Goal: Task Accomplishment & Management: Complete application form

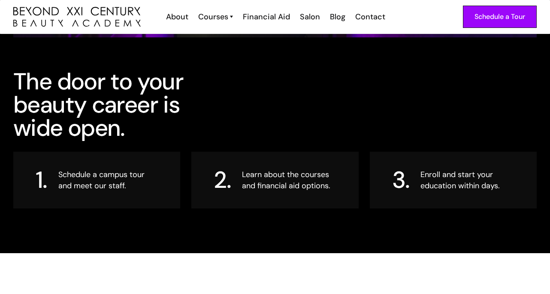
scroll to position [874, 0]
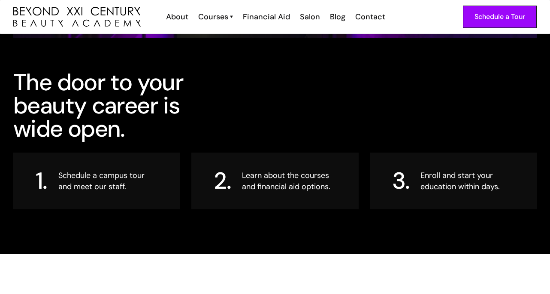
click at [170, 170] on div "1. Schedule a campus tour and meet our staff." at bounding box center [96, 180] width 167 height 57
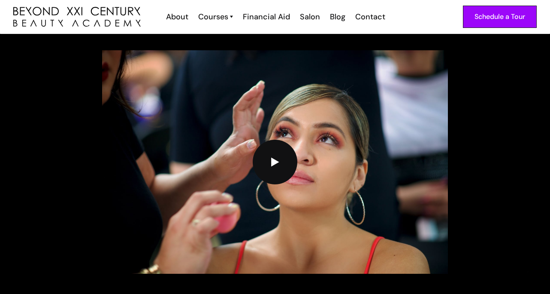
scroll to position [2196, 0]
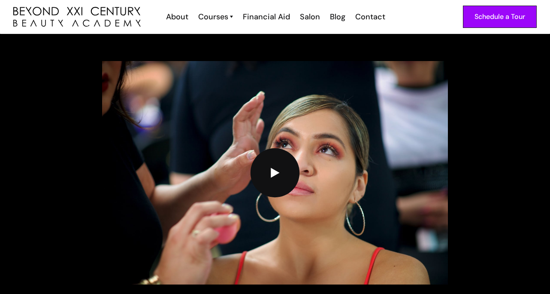
click at [264, 175] on link "open lightbox" at bounding box center [275, 172] width 49 height 49
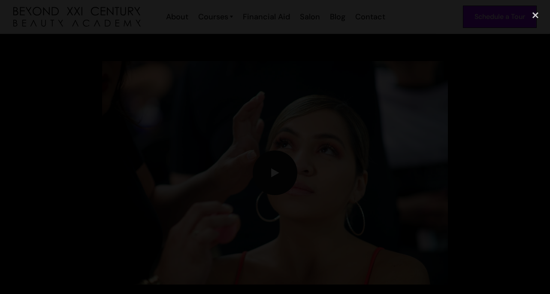
click at [515, 141] on div at bounding box center [275, 147] width 550 height 282
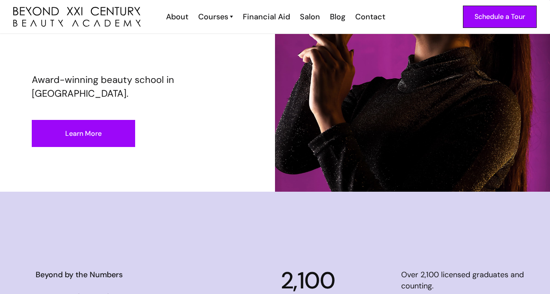
scroll to position [0, 0]
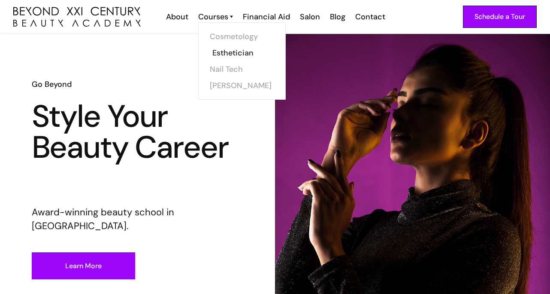
click at [221, 54] on link "Esthetician" at bounding box center [244, 53] width 64 height 16
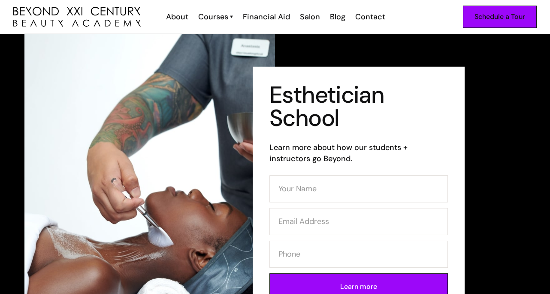
click at [509, 21] on div "Schedule a Tour" at bounding box center [500, 16] width 51 height 11
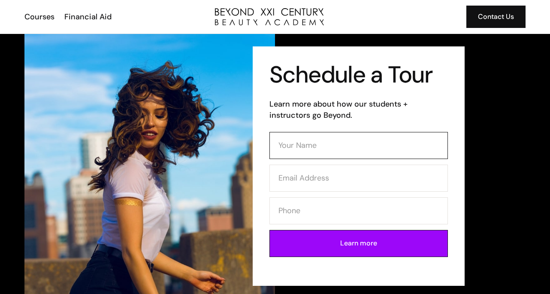
click at [391, 153] on input "Contact Form" at bounding box center [358, 145] width 179 height 27
type input "Aaliyah Rincon"
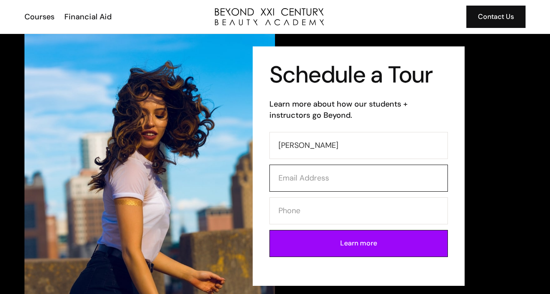
type input "aaliyah.rincon.longbeach@gmail.com"
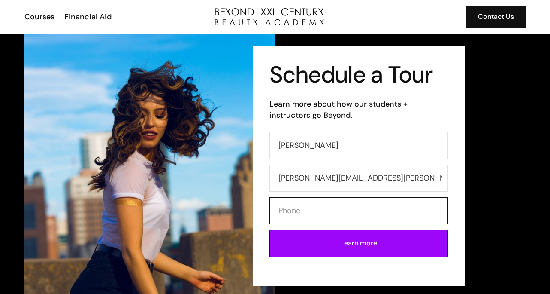
click at [340, 212] on input "Contact Form" at bounding box center [358, 210] width 179 height 27
type input "5623888259"
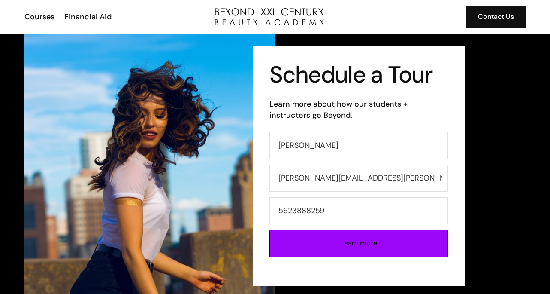
click at [341, 246] on input "Learn more" at bounding box center [358, 243] width 179 height 27
type input "Please wait..."
